Goal: Task Accomplishment & Management: Manage account settings

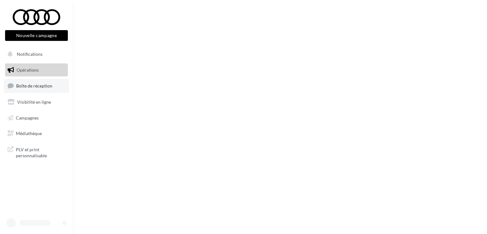
click at [30, 81] on link "Boîte de réception" at bounding box center [36, 86] width 65 height 14
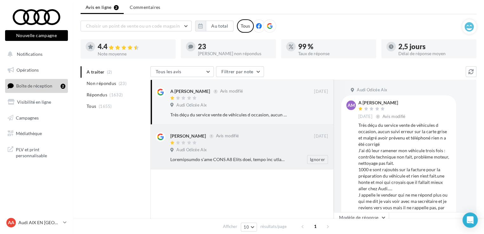
scroll to position [32, 0]
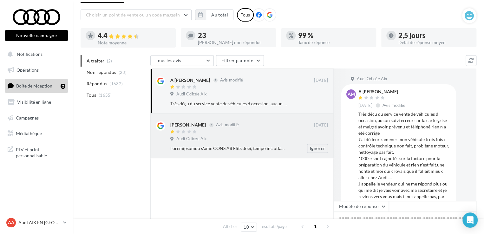
click at [259, 142] on div "Audi Odicée Aix" at bounding box center [249, 139] width 158 height 7
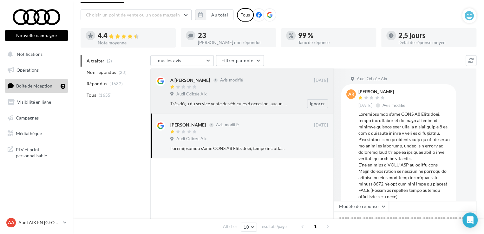
click at [259, 100] on div "Très déçu du service vente de véhicules d occasion, aucun suivi erreur sur la c…" at bounding box center [251, 103] width 163 height 9
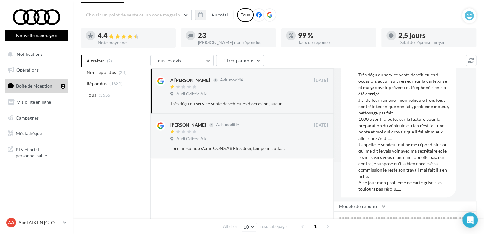
scroll to position [43, 0]
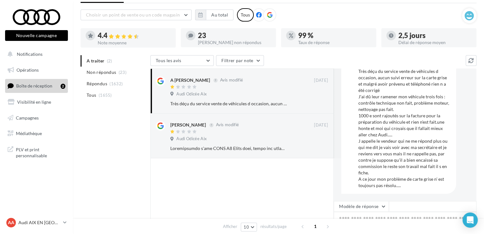
click at [405, 187] on div "Très déçu du service vente de véhicules d occasion, aucun suivi erreur sur la c…" at bounding box center [404, 128] width 93 height 121
click at [220, 126] on span "Avis modifié" at bounding box center [227, 124] width 23 height 5
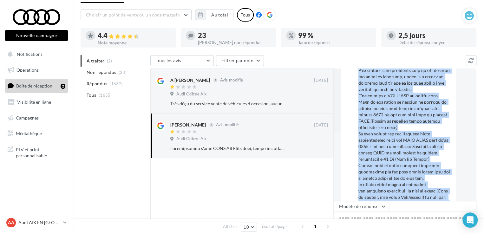
scroll to position [94, 0]
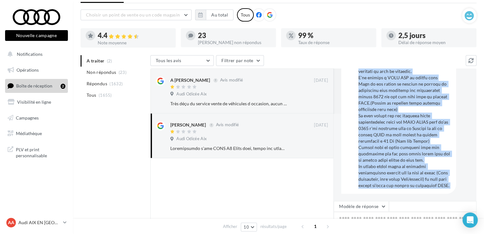
drag, startPoint x: 358, startPoint y: 115, endPoint x: 408, endPoint y: 202, distance: 100.0
click at [408, 202] on div "Audi Odicée Aix AR André Romain 15 sept. Avis modifié Modèle de réponse Générer…" at bounding box center [405, 168] width 143 height 199
copy div "Propriétaire d'une AUDI A5 Sport back, suite aux averses de ce mois mes phares …"
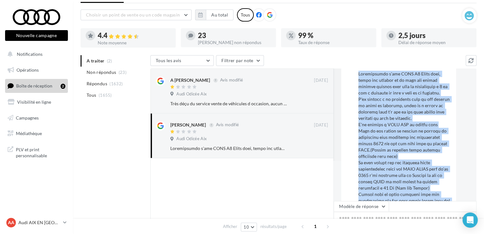
scroll to position [0, 0]
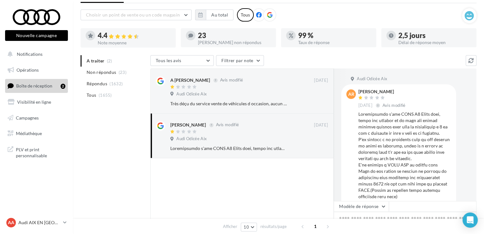
click at [347, 59] on div "Tous les avis Tous les avis Avis avec commentaire Avis sans commentaire Filtrer…" at bounding box center [307, 61] width 315 height 12
click at [219, 94] on div "Audi Odicée Aix" at bounding box center [249, 94] width 158 height 7
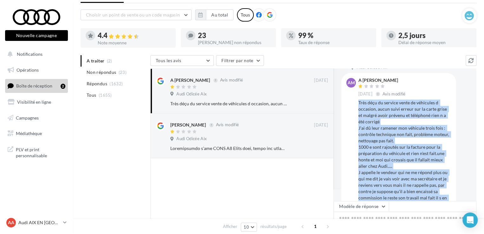
scroll to position [43, 0]
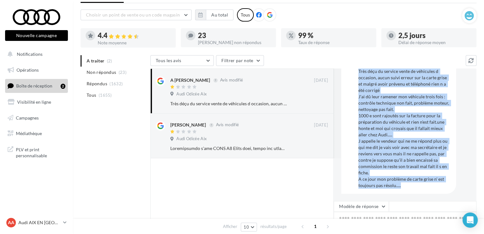
drag, startPoint x: 357, startPoint y: 115, endPoint x: 408, endPoint y: 193, distance: 93.3
click at [408, 193] on div "Audi Odicée Aix AM A Magno Cam 18 sept. Avis modifié Très déçu du service vente…" at bounding box center [405, 135] width 143 height 133
copy div "Très déçu du service vente de véhicules d occasion, aucun suivi erreur sur la c…"
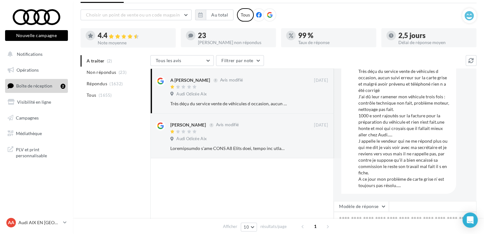
click at [125, 109] on div "A traiter (2) Non répondus (23) Répondus (1632) Tous (1655)" at bounding box center [116, 83] width 70 height 56
click at [55, 226] on p "Audi AIX EN [GEOGRAPHIC_DATA]" at bounding box center [39, 222] width 42 height 6
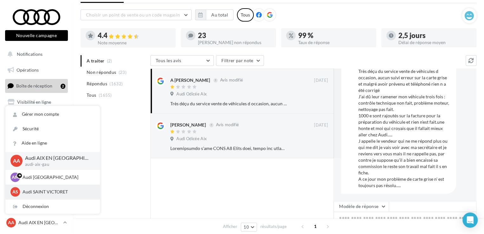
click at [55, 189] on p "Audi SAINT VICTORET" at bounding box center [58, 192] width 70 height 6
